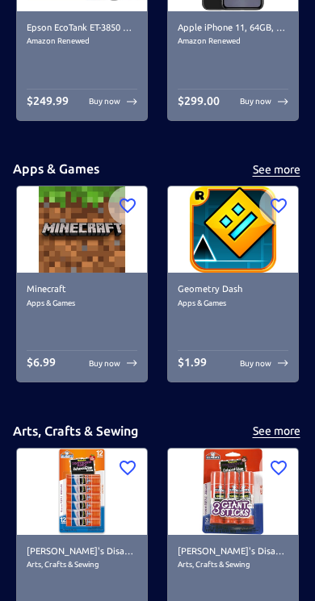
scroll to position [6110, 0]
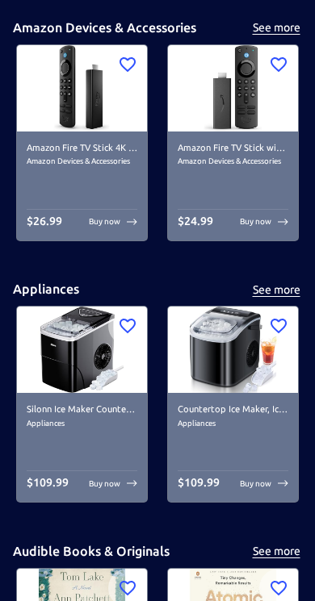
scroll to position [0, 0]
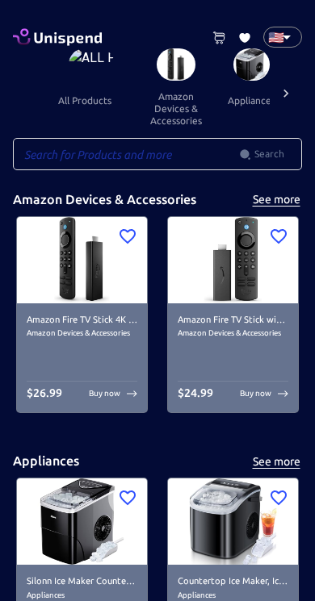
click at [171, 161] on input "text" at bounding box center [126, 154] width 226 height 32
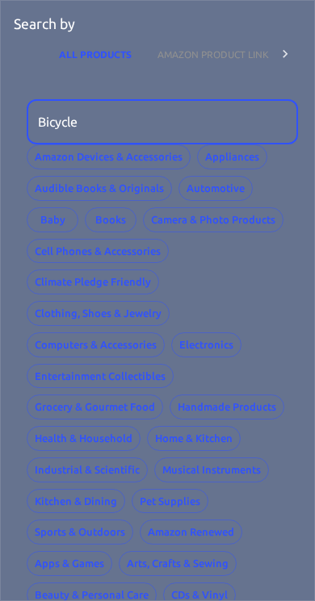
type input "Bicycle"
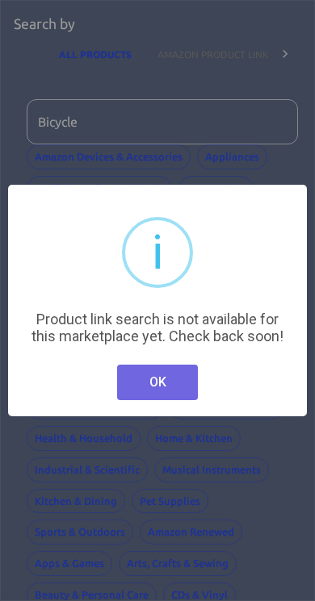
click at [177, 395] on button "OK" at bounding box center [157, 383] width 81 height 36
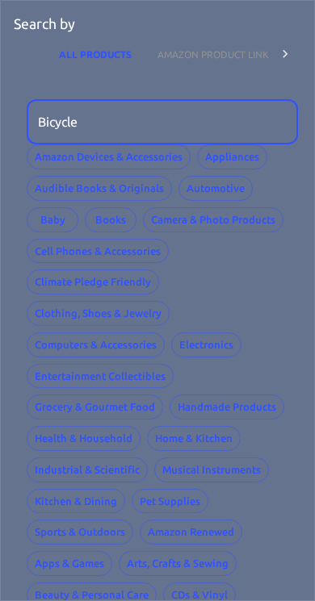
click at [250, 56] on button "AMAZON PRODUCT LINK" at bounding box center [212, 54] width 137 height 39
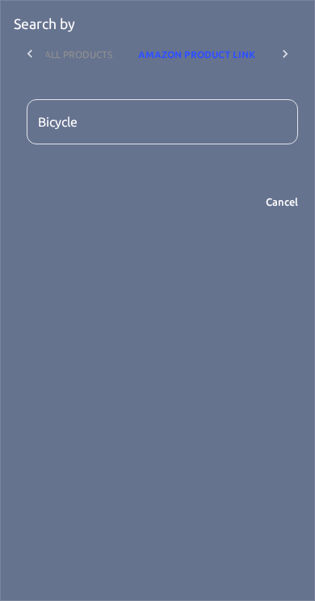
scroll to position [0, 15]
click at [184, 124] on input "Bicycle" at bounding box center [124, 121] width 195 height 45
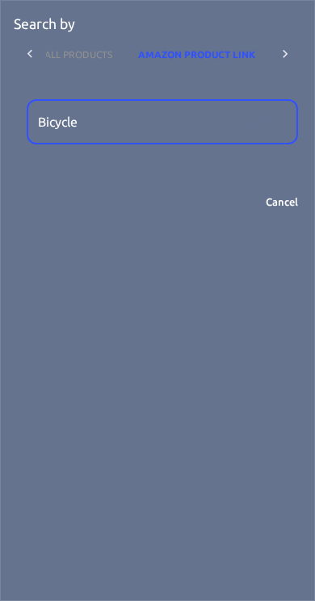
click at [251, 122] on button "Search" at bounding box center [251, 122] width 58 height 26
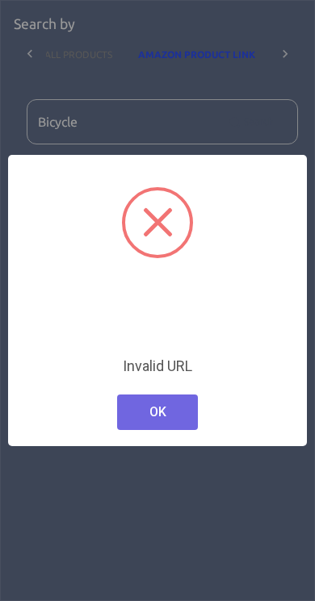
click at [171, 416] on button "OK" at bounding box center [157, 413] width 81 height 36
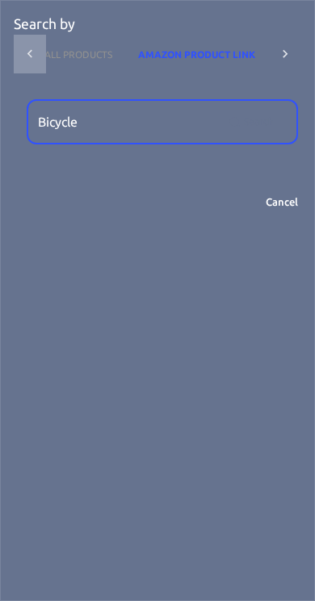
click at [31, 53] on icon at bounding box center [30, 54] width 16 height 16
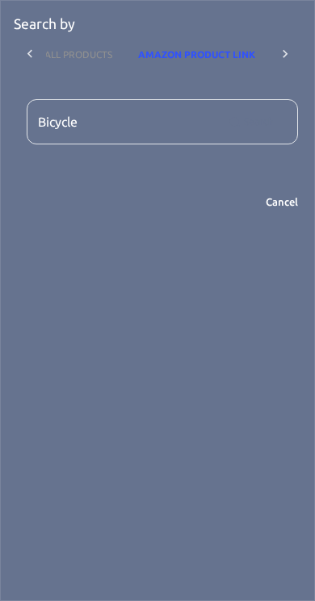
scroll to position [0, 0]
click at [288, 207] on button "Cancel" at bounding box center [282, 202] width 52 height 25
